Goal: Transaction & Acquisition: Purchase product/service

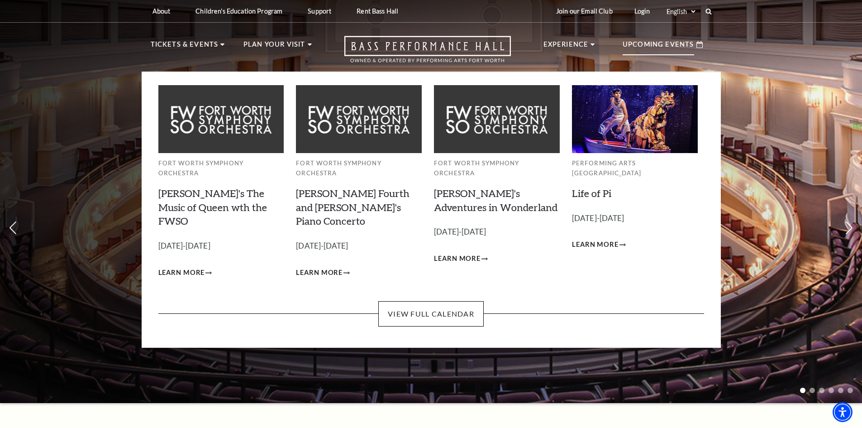
click at [658, 40] on p "Upcoming Events" at bounding box center [659, 47] width 72 height 16
click at [422, 301] on link "View Full Calendar" at bounding box center [430, 313] width 105 height 25
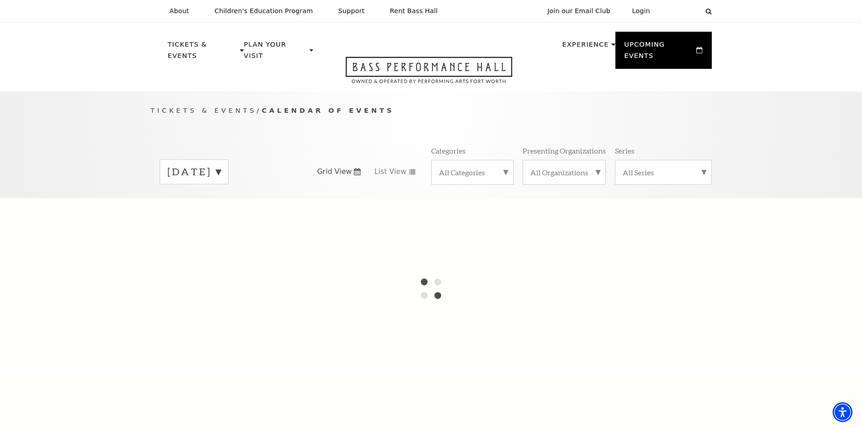
click at [221, 165] on label "August 2025" at bounding box center [193, 172] width 53 height 14
click at [229, 202] on div at bounding box center [431, 288] width 862 height 181
click at [228, 202] on div at bounding box center [431, 288] width 862 height 181
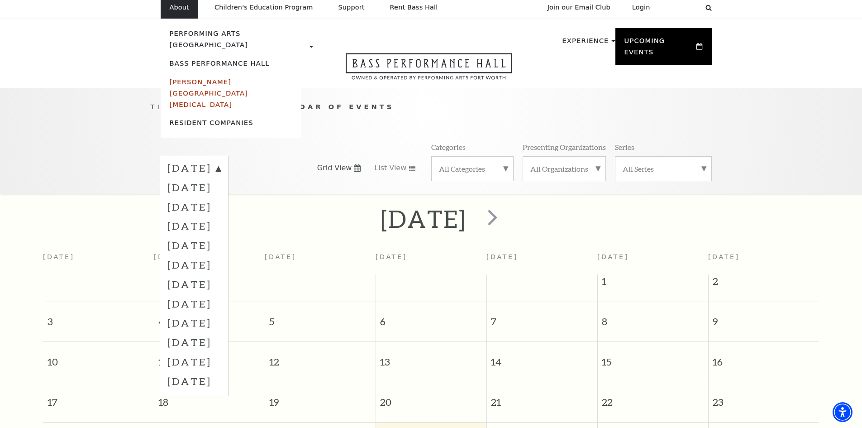
scroll to position [80, 0]
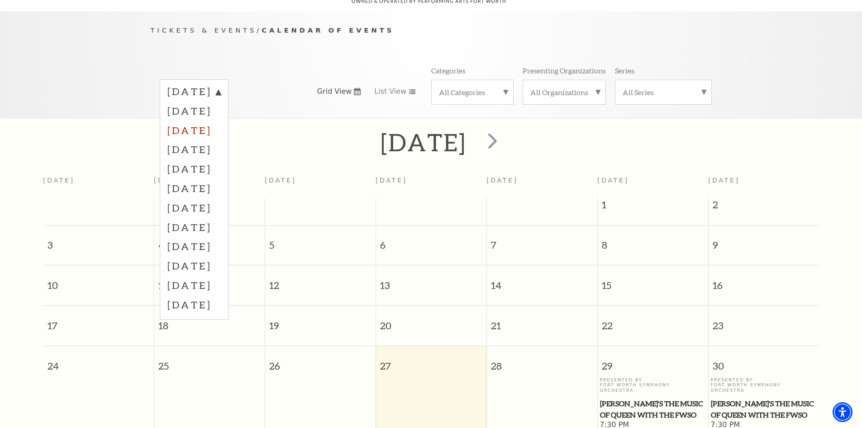
click at [211, 120] on label "October 2025" at bounding box center [193, 129] width 53 height 19
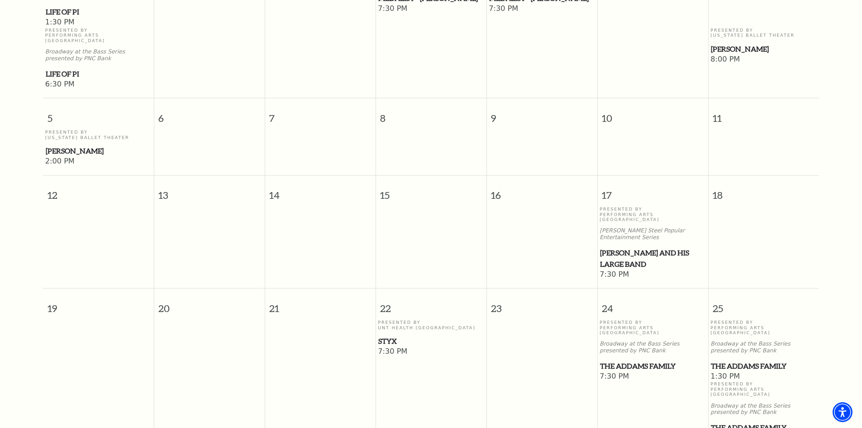
scroll to position [332, 0]
click at [391, 334] on span "Styx" at bounding box center [430, 339] width 105 height 11
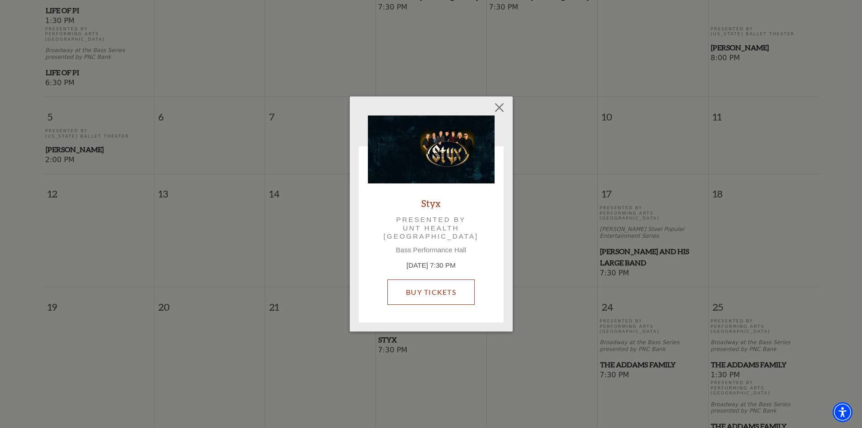
click at [431, 296] on link "Buy Tickets" at bounding box center [430, 291] width 87 height 25
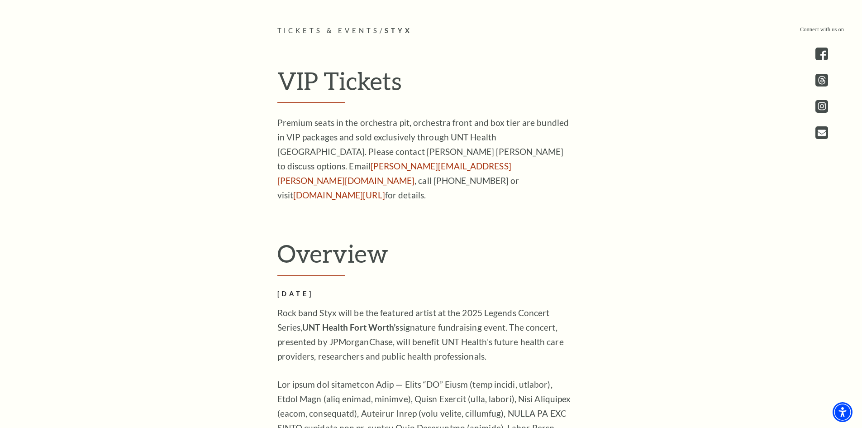
scroll to position [487, 0]
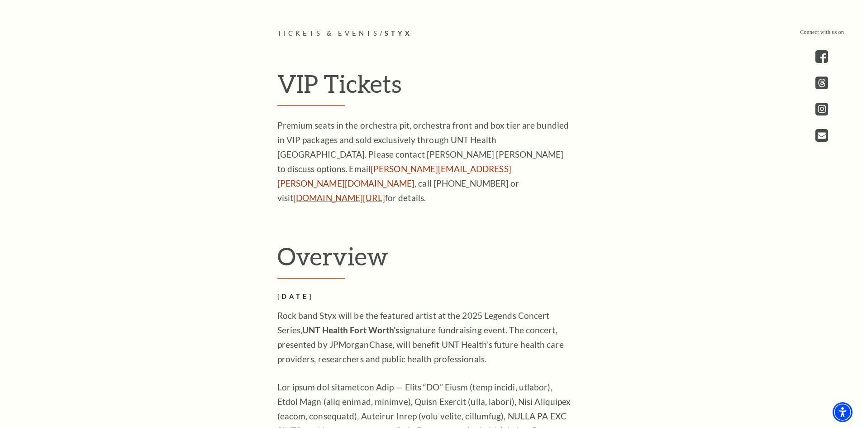
click at [306, 192] on link "[DOMAIN_NAME][URL]" at bounding box center [339, 197] width 92 height 10
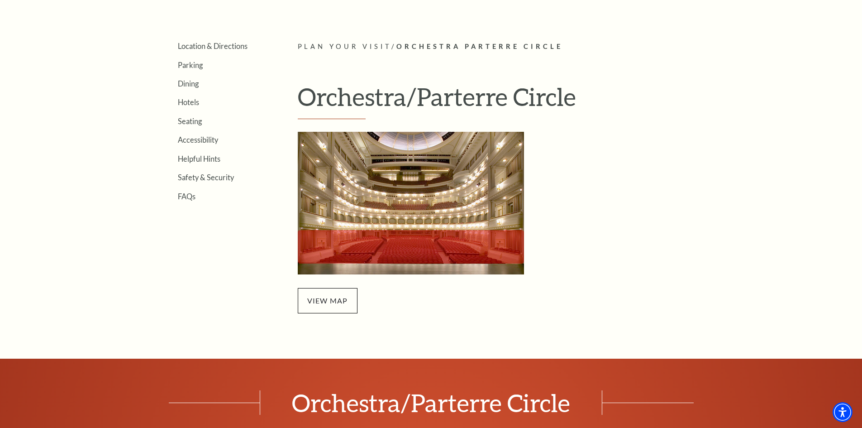
scroll to position [242, 0]
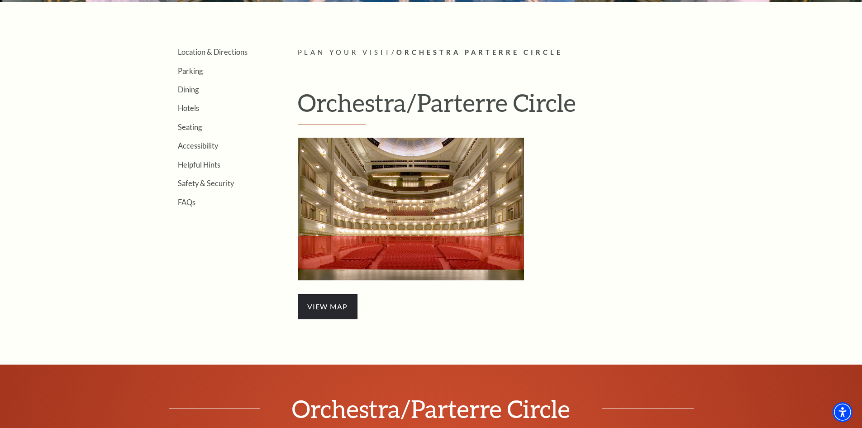
click at [337, 309] on span "view map" at bounding box center [328, 306] width 60 height 25
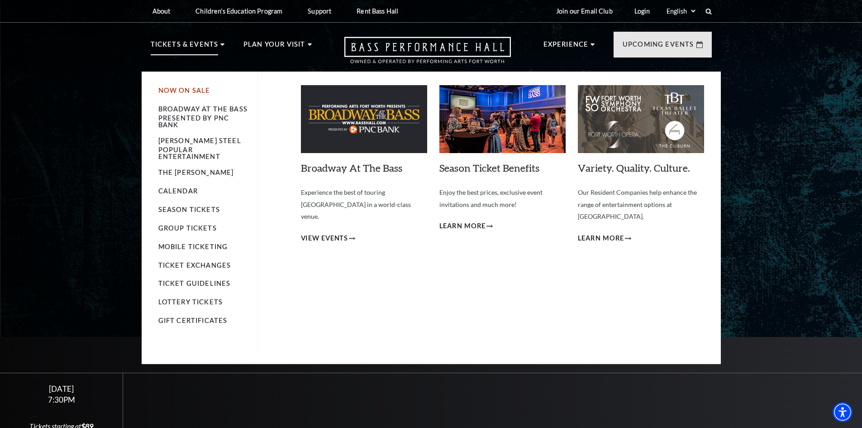
click at [191, 88] on link "Now On Sale" at bounding box center [184, 90] width 52 height 8
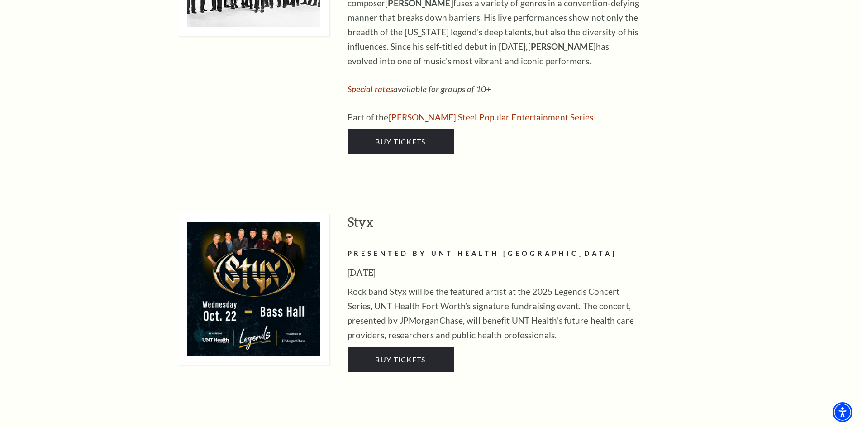
scroll to position [1709, 0]
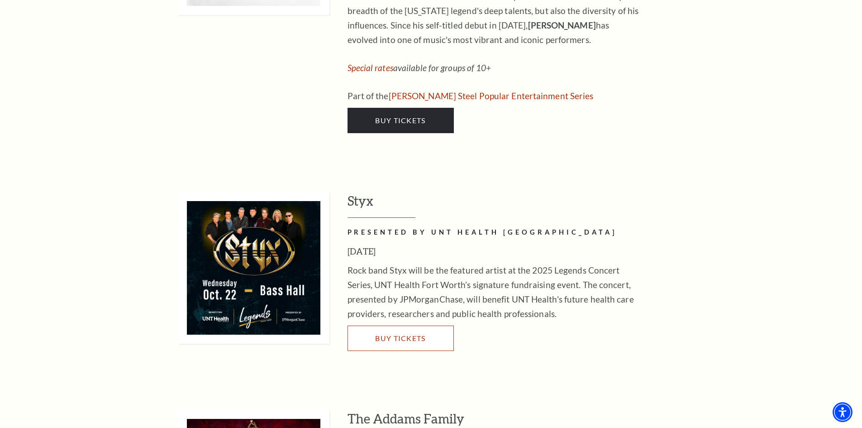
click at [378, 334] on span "Buy Tickets" at bounding box center [400, 338] width 50 height 9
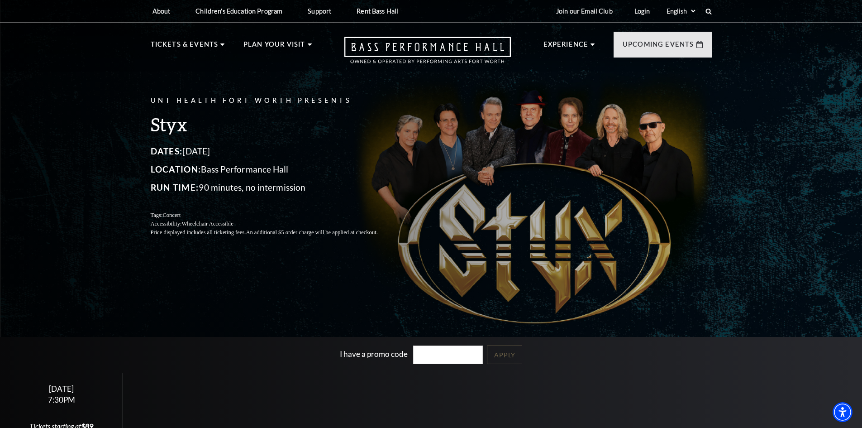
click at [476, 205] on div "UNT Health Fort Worth Presents Styx Dates: [DATE] Location: [GEOGRAPHIC_DATA] R…" at bounding box center [431, 166] width 579 height 160
click at [420, 359] on input "I have a promo code" at bounding box center [448, 354] width 70 height 19
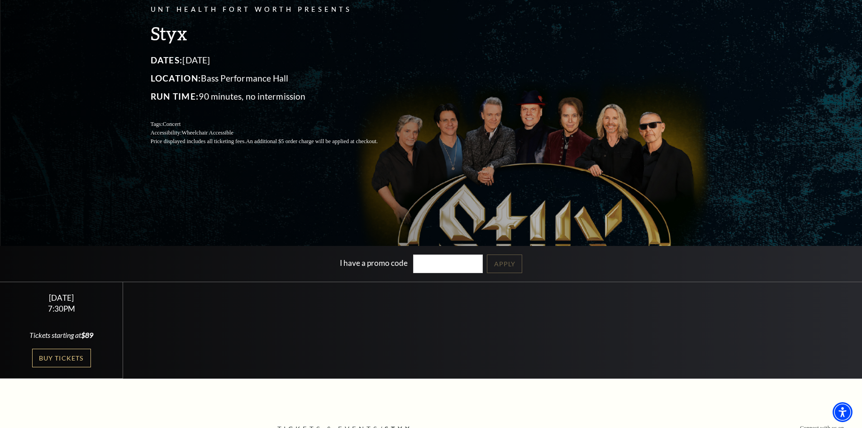
scroll to position [93, 0]
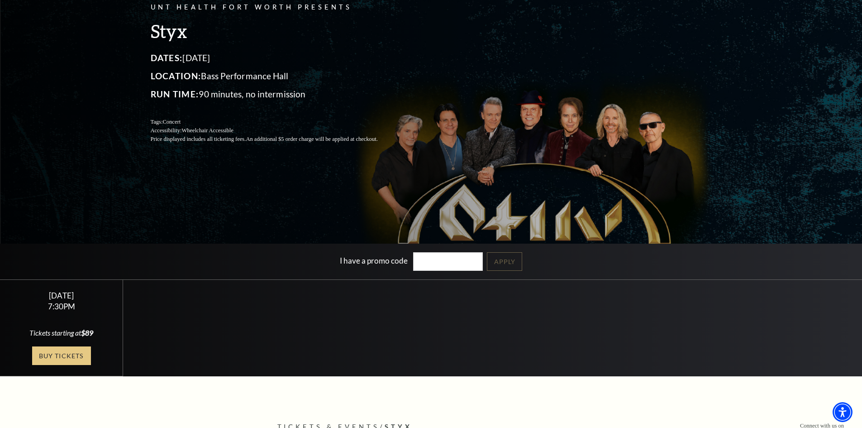
click at [60, 348] on link "Buy Tickets" at bounding box center [61, 355] width 59 height 19
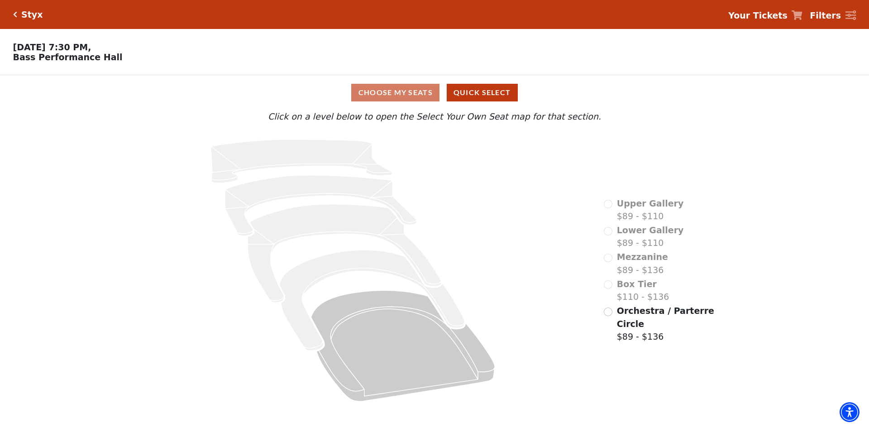
click at [405, 94] on div "Choose My Seats Quick Select" at bounding box center [435, 93] width 652 height 18
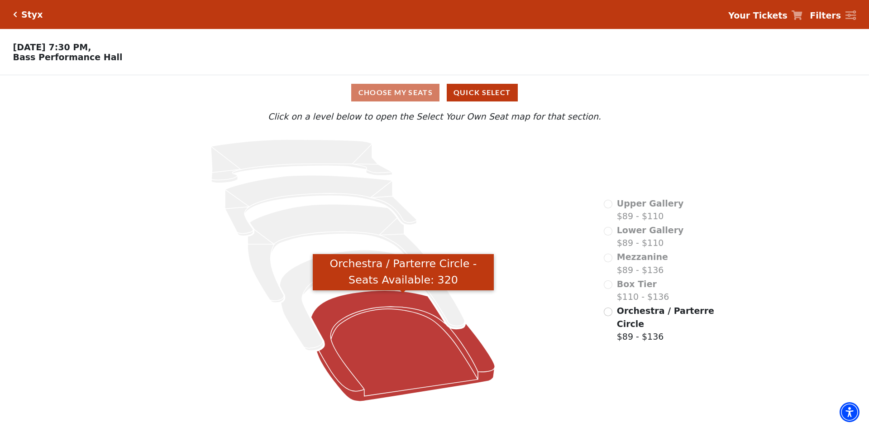
click at [405, 373] on icon "Orchestra / Parterre Circle - Seats Available: 320" at bounding box center [403, 345] width 184 height 111
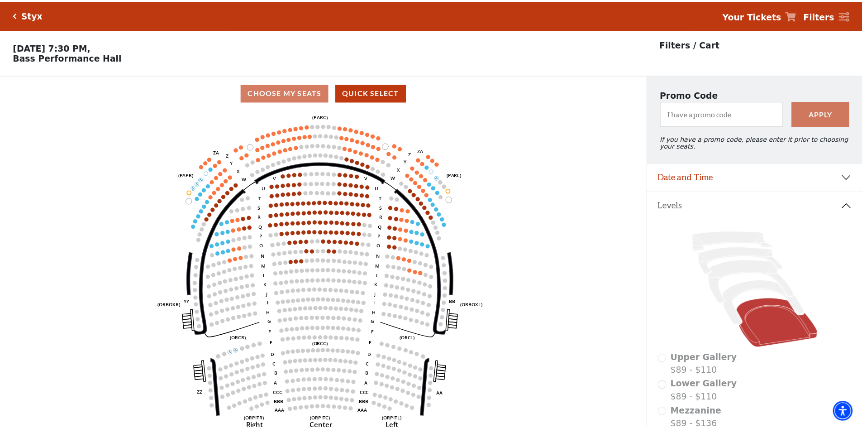
scroll to position [42, 0]
